Goal: Information Seeking & Learning: Check status

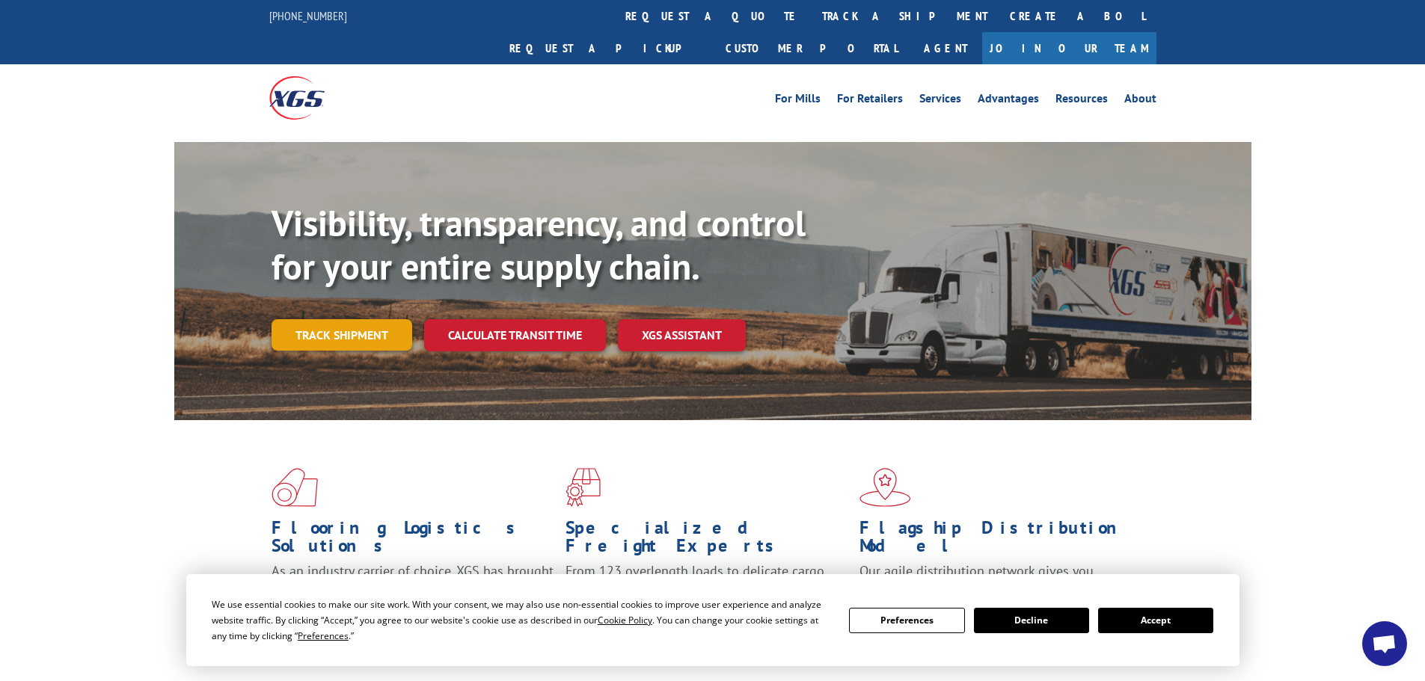
click at [318, 319] on link "Track shipment" at bounding box center [342, 334] width 141 height 31
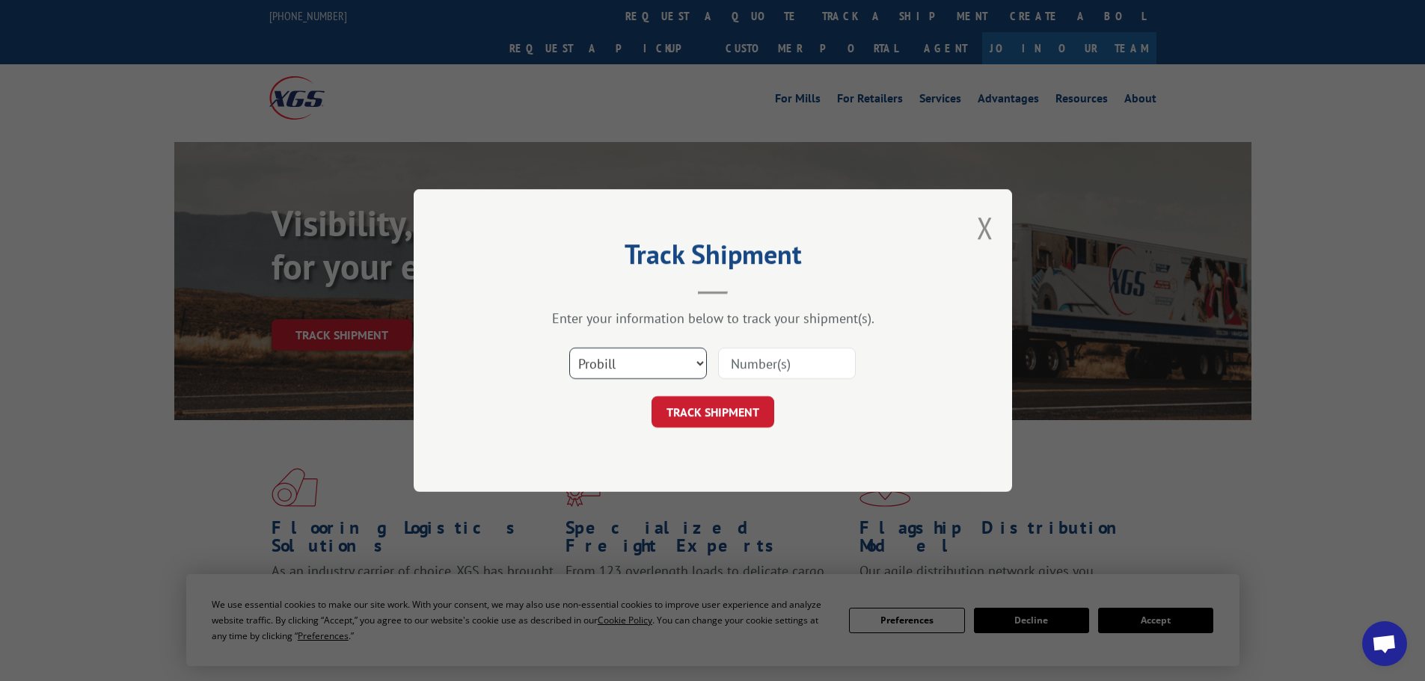
click at [608, 356] on select "Select category... Probill BOL PO" at bounding box center [638, 363] width 138 height 31
select select "bol"
click at [569, 348] on select "Select category... Probill BOL PO" at bounding box center [638, 363] width 138 height 31
click at [759, 360] on input at bounding box center [787, 363] width 138 height 31
type input "5179903"
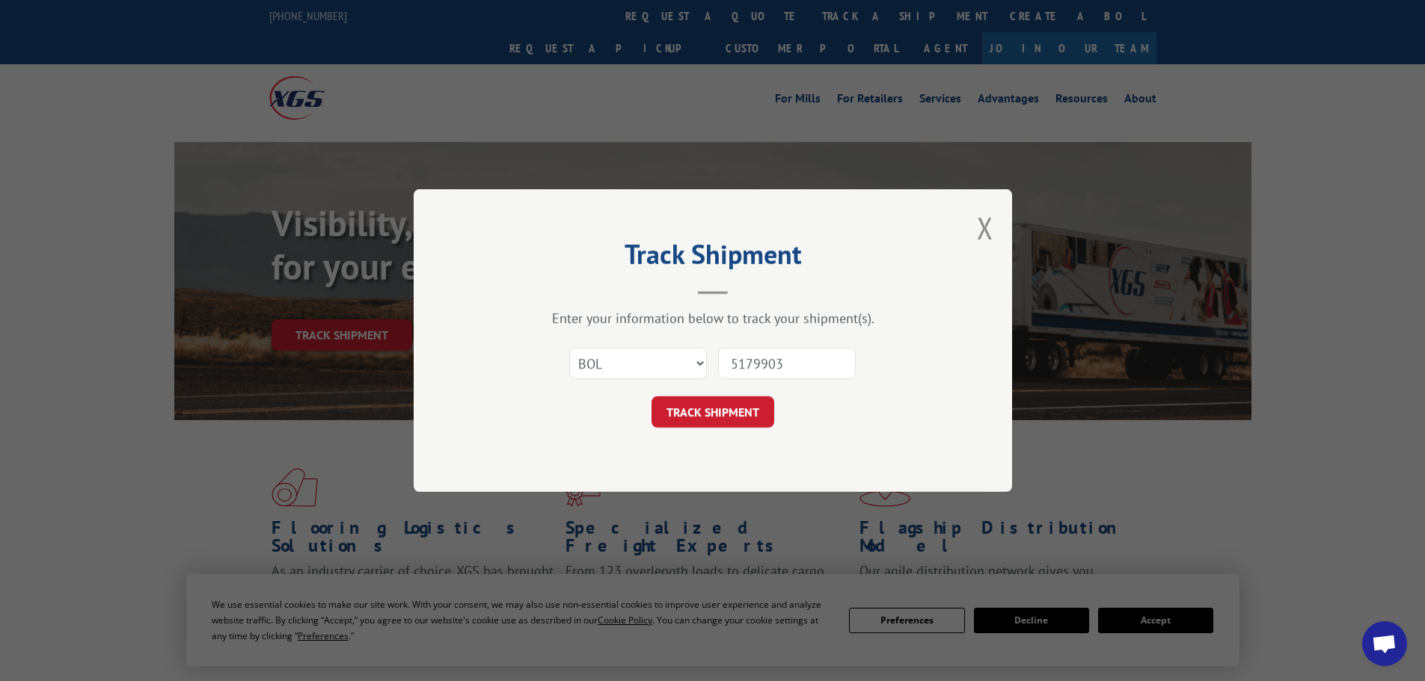
click button "TRACK SHIPMENT" at bounding box center [713, 411] width 123 height 31
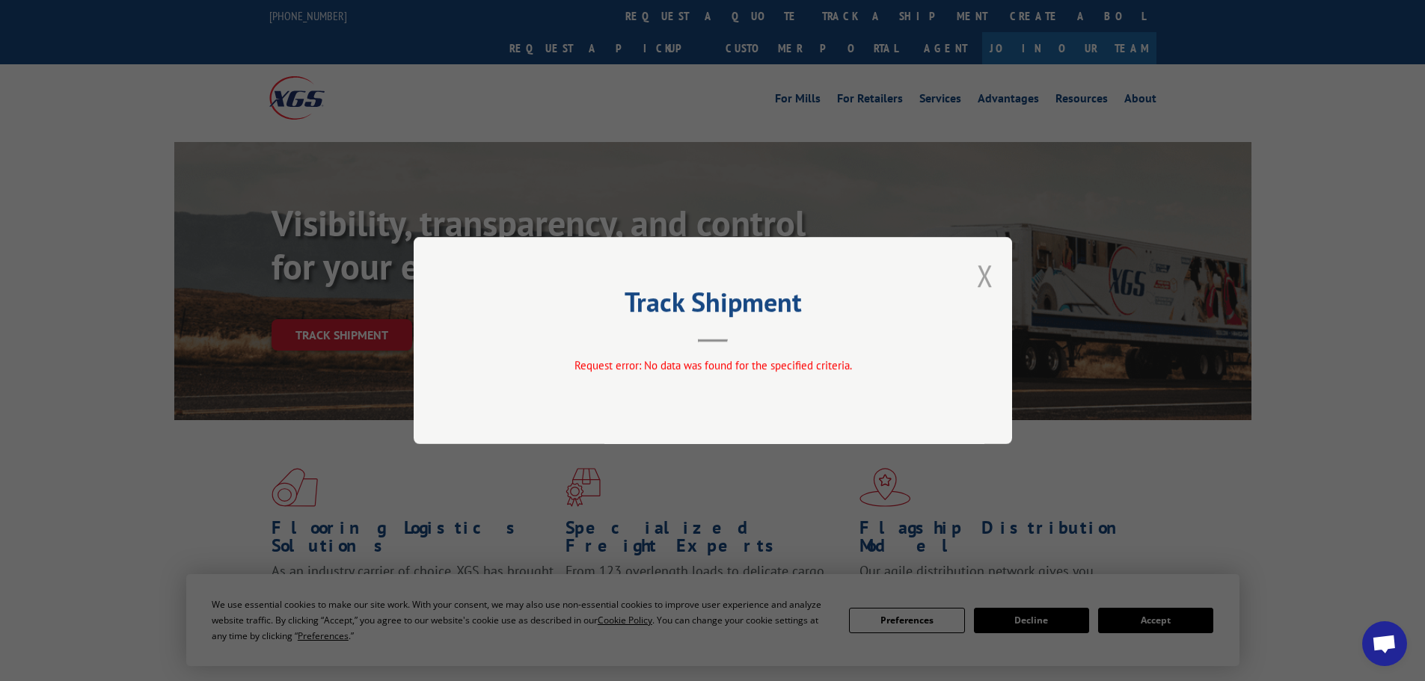
click at [986, 275] on button "Close modal" at bounding box center [985, 276] width 16 height 40
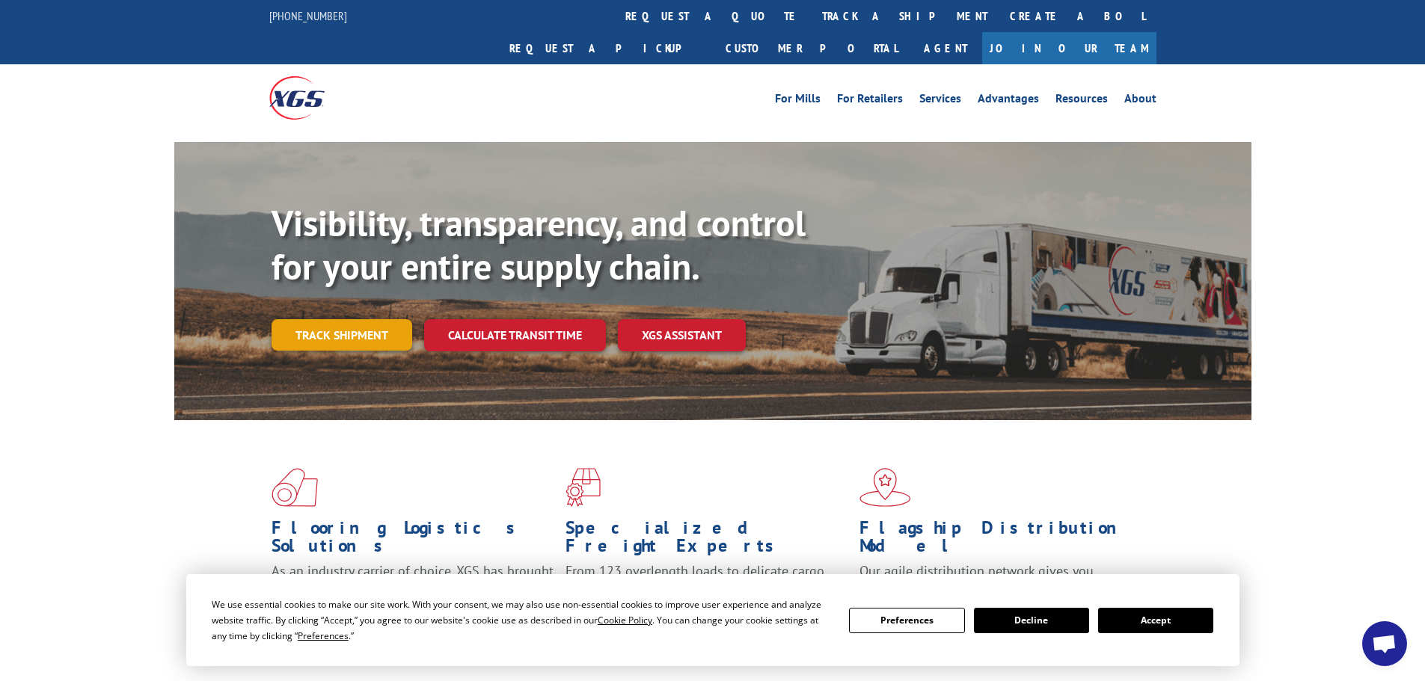
click at [322, 319] on link "Track shipment" at bounding box center [342, 334] width 141 height 31
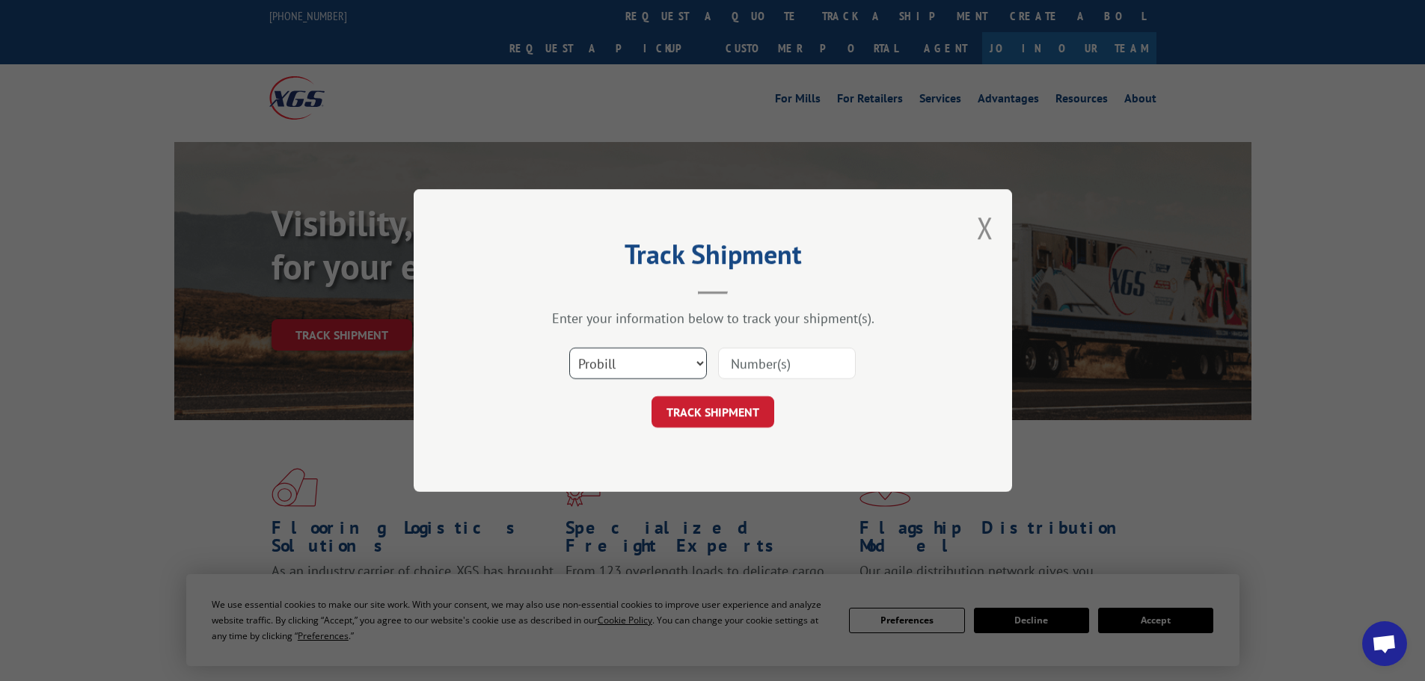
click at [622, 357] on select "Select category... Probill BOL PO" at bounding box center [638, 363] width 138 height 31
click at [569, 348] on select "Select category... Probill BOL PO" at bounding box center [638, 363] width 138 height 31
click at [749, 366] on input at bounding box center [787, 363] width 138 height 31
type input "8044980"
click button "TRACK SHIPMENT" at bounding box center [713, 411] width 123 height 31
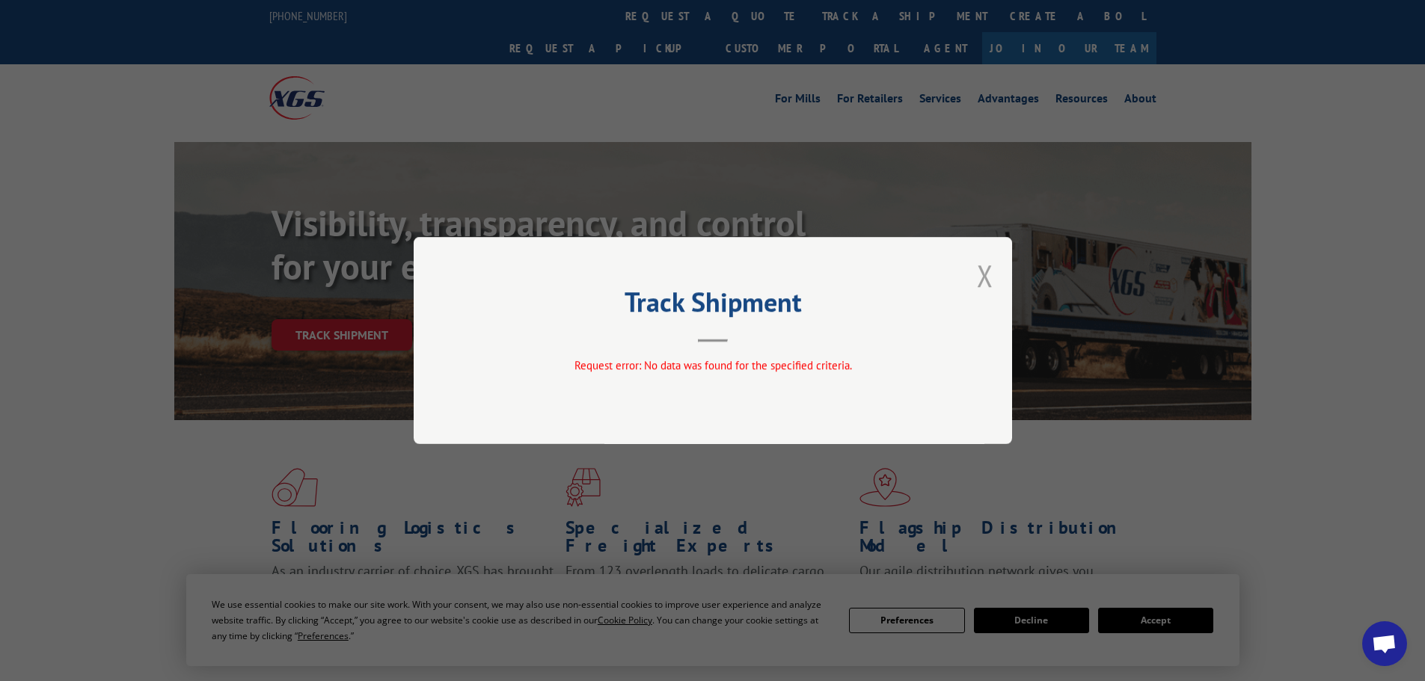
click at [982, 273] on button "Close modal" at bounding box center [985, 276] width 16 height 40
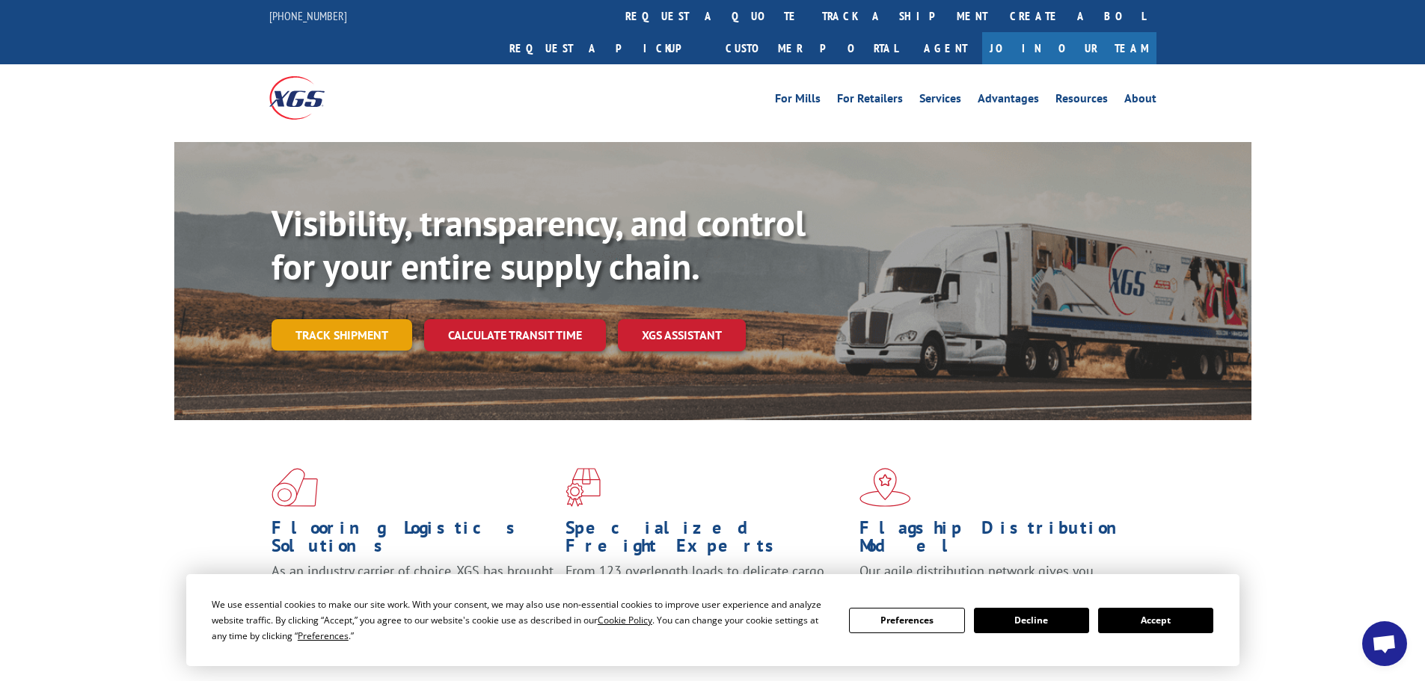
click at [351, 319] on link "Track shipment" at bounding box center [342, 334] width 141 height 31
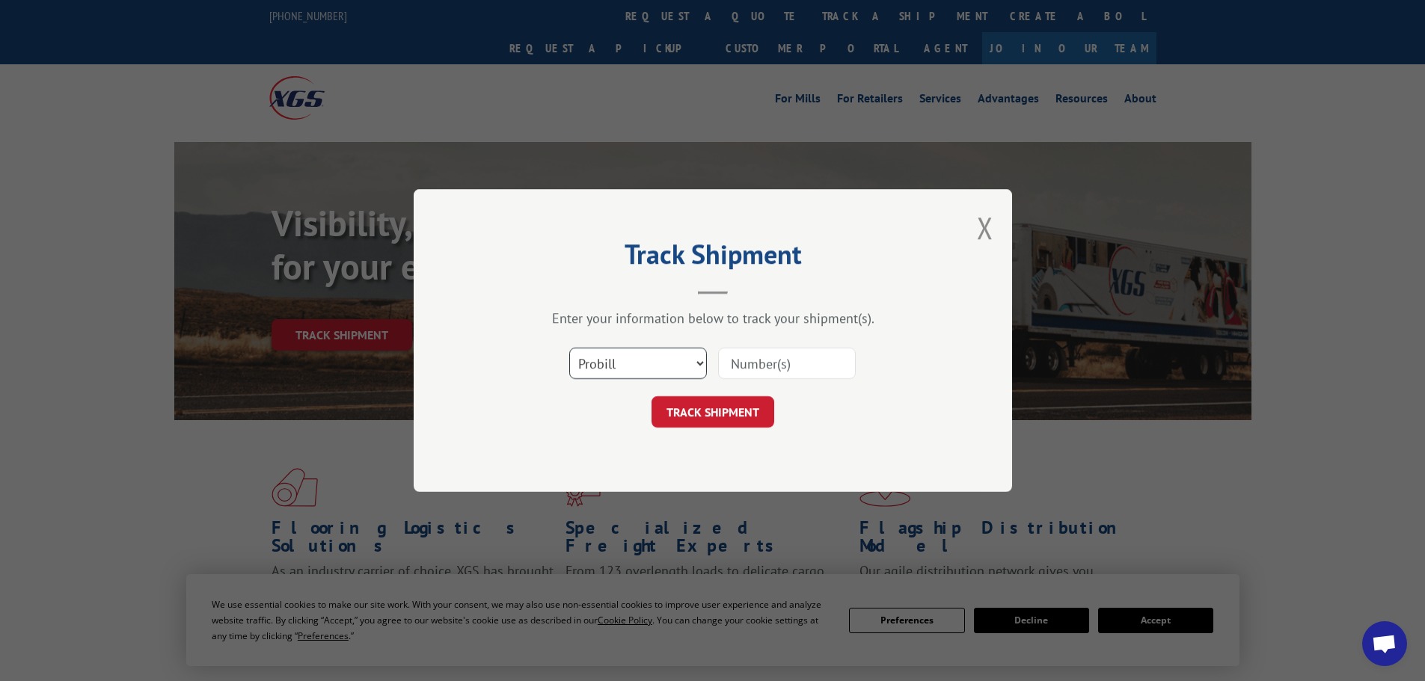
click at [610, 371] on select "Select category... Probill BOL PO" at bounding box center [638, 363] width 138 height 31
click at [569, 348] on select "Select category... Probill BOL PO" at bounding box center [638, 363] width 138 height 31
click at [770, 365] on input at bounding box center [787, 363] width 138 height 31
type input "5067473413"
click button "TRACK SHIPMENT" at bounding box center [713, 411] width 123 height 31
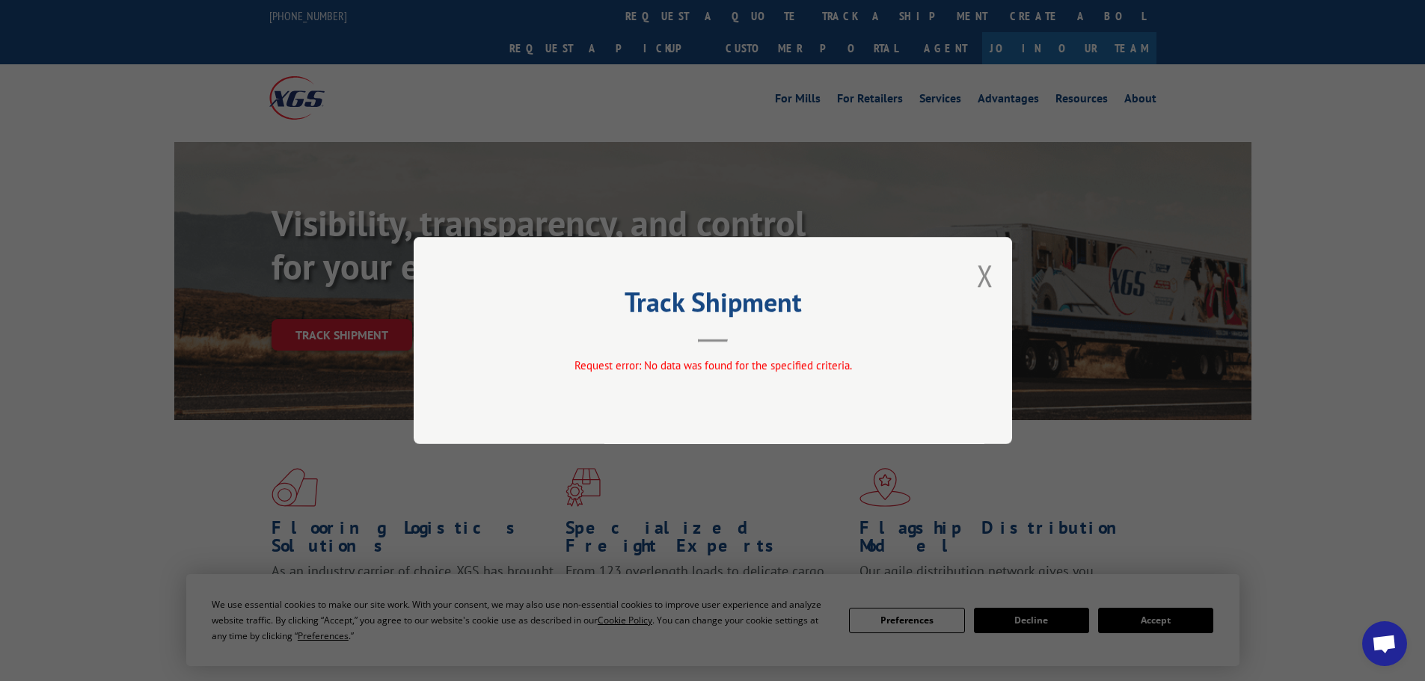
click at [972, 18] on div "Track Shipment Request error: No data was found for the specified criteria." at bounding box center [712, 340] width 1425 height 681
click at [954, 282] on div "Track Shipment Request error: No data was found for the specified criteria." at bounding box center [713, 340] width 598 height 207
click at [969, 280] on div "Track Shipment Request error: No data was found for the specified criteria." at bounding box center [713, 340] width 598 height 207
click at [973, 280] on div "Track Shipment Request error: No data was found for the specified criteria." at bounding box center [713, 340] width 598 height 207
click at [986, 269] on button "Close modal" at bounding box center [985, 276] width 16 height 40
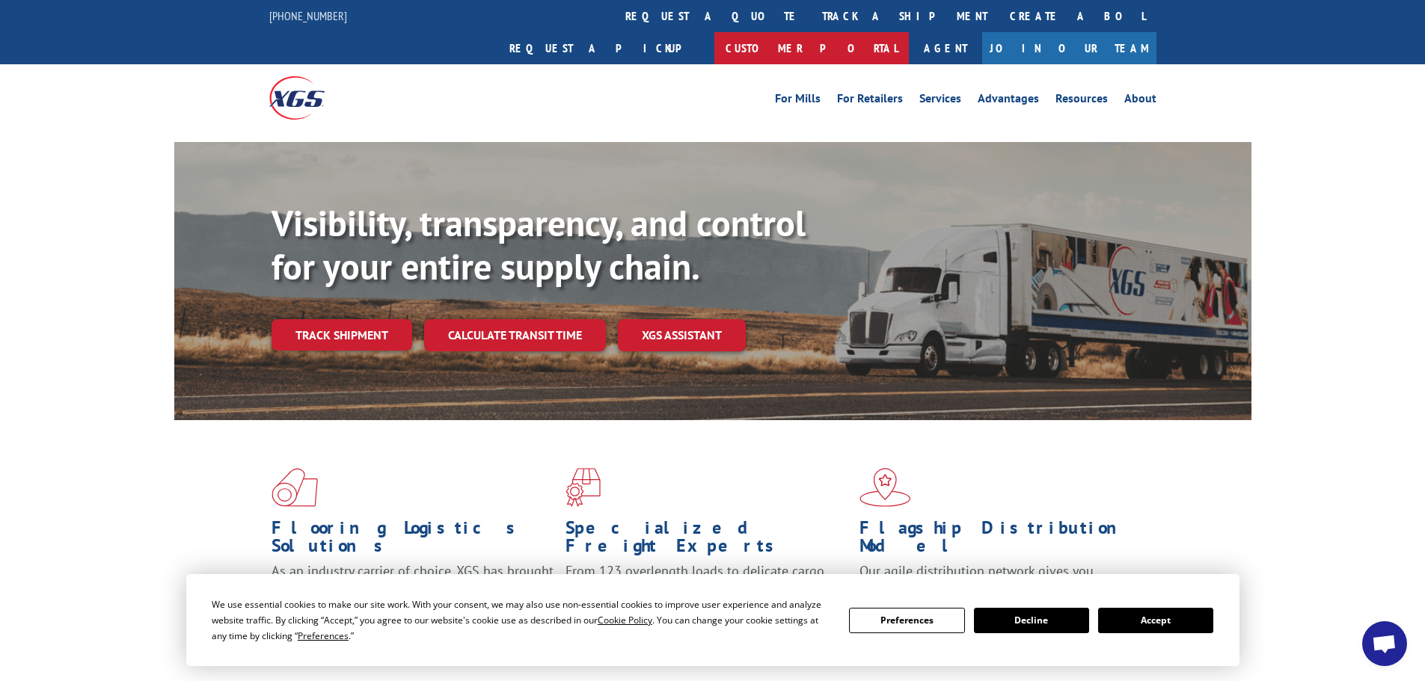
click at [909, 32] on link "Customer Portal" at bounding box center [811, 48] width 194 height 32
